Goal: Use online tool/utility: Utilize a website feature to perform a specific function

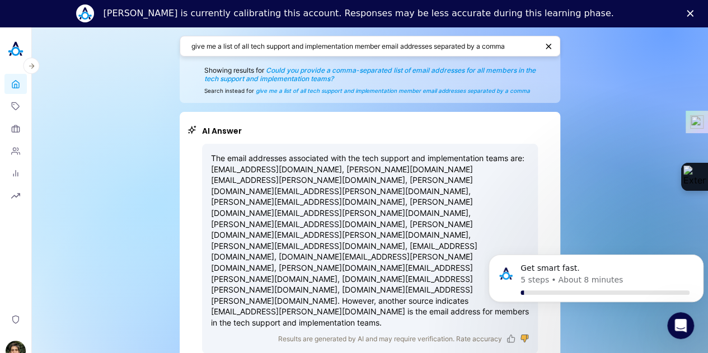
click at [21, 52] on img at bounding box center [15, 49] width 22 height 22
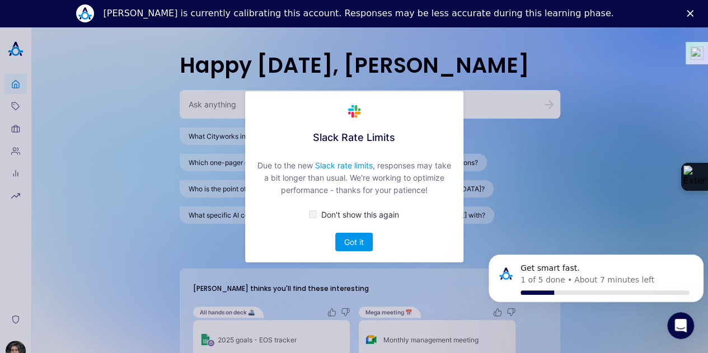
click at [207, 109] on div "Slack Rate Limits Due to the new Slack rate limits , responses may take a bit l…" at bounding box center [354, 176] width 708 height 353
click at [360, 247] on button "Got it" at bounding box center [353, 242] width 37 height 18
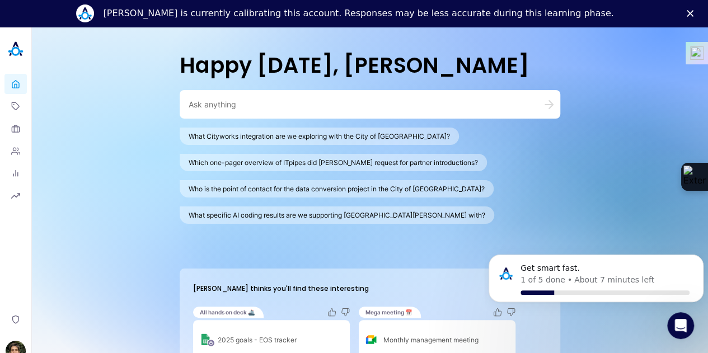
click at [233, 106] on textarea at bounding box center [357, 104] width 336 height 11
paste textarea "We recently switched from Zoho as main CRM in the company to different platform…"
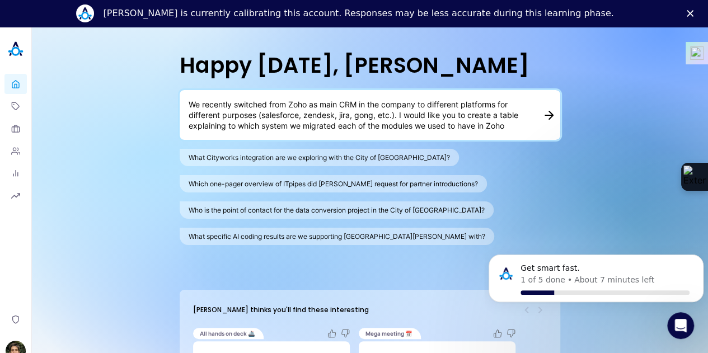
scroll to position [10, 0]
type textarea "We recently switched from Zoho as main CRM in the company to different platform…"
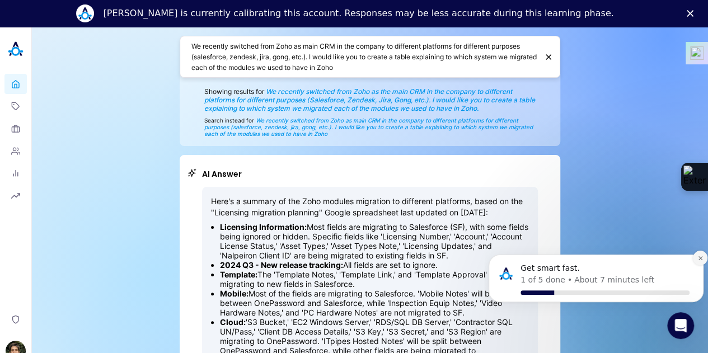
click at [700, 260] on icon "Dismiss notification" at bounding box center [700, 258] width 6 height 6
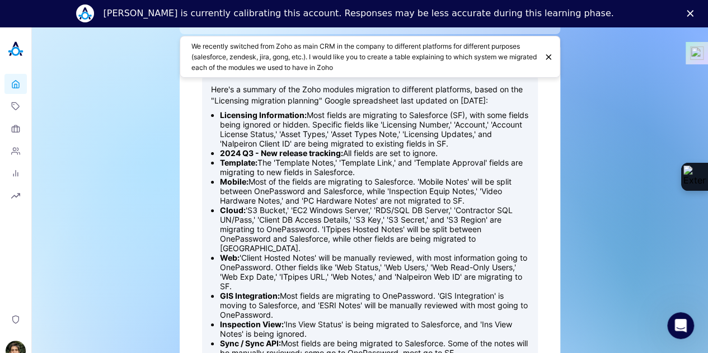
scroll to position [56, 0]
